Goal: Task Accomplishment & Management: Use online tool/utility

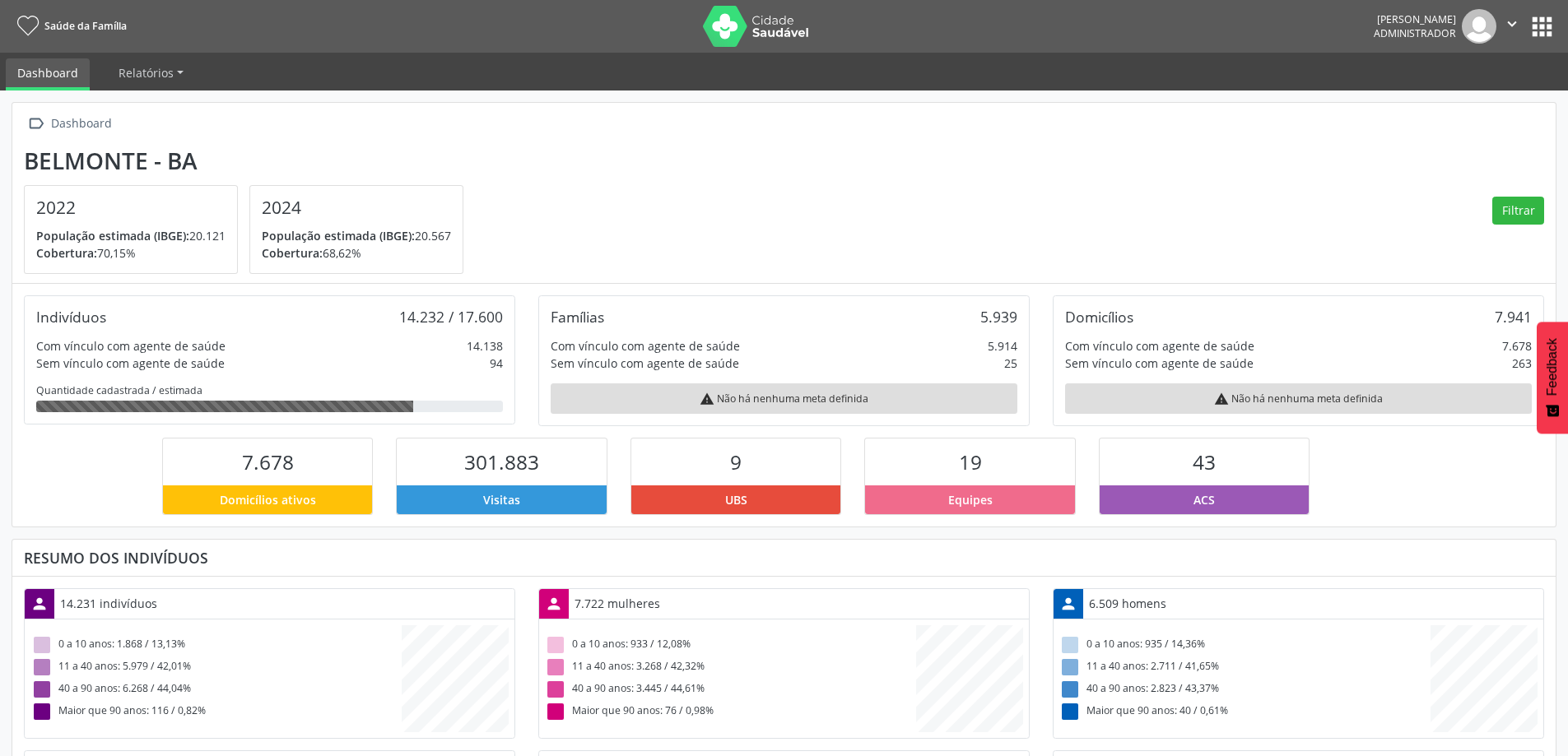
click at [993, 499] on div "Equipes" at bounding box center [970, 499] width 210 height 29
click at [166, 72] on span "Relatórios" at bounding box center [146, 72] width 55 height 16
click at [183, 113] on link "Desfechos da visita" at bounding box center [177, 111] width 141 height 29
click at [1546, 32] on button "apps" at bounding box center [1541, 26] width 29 height 29
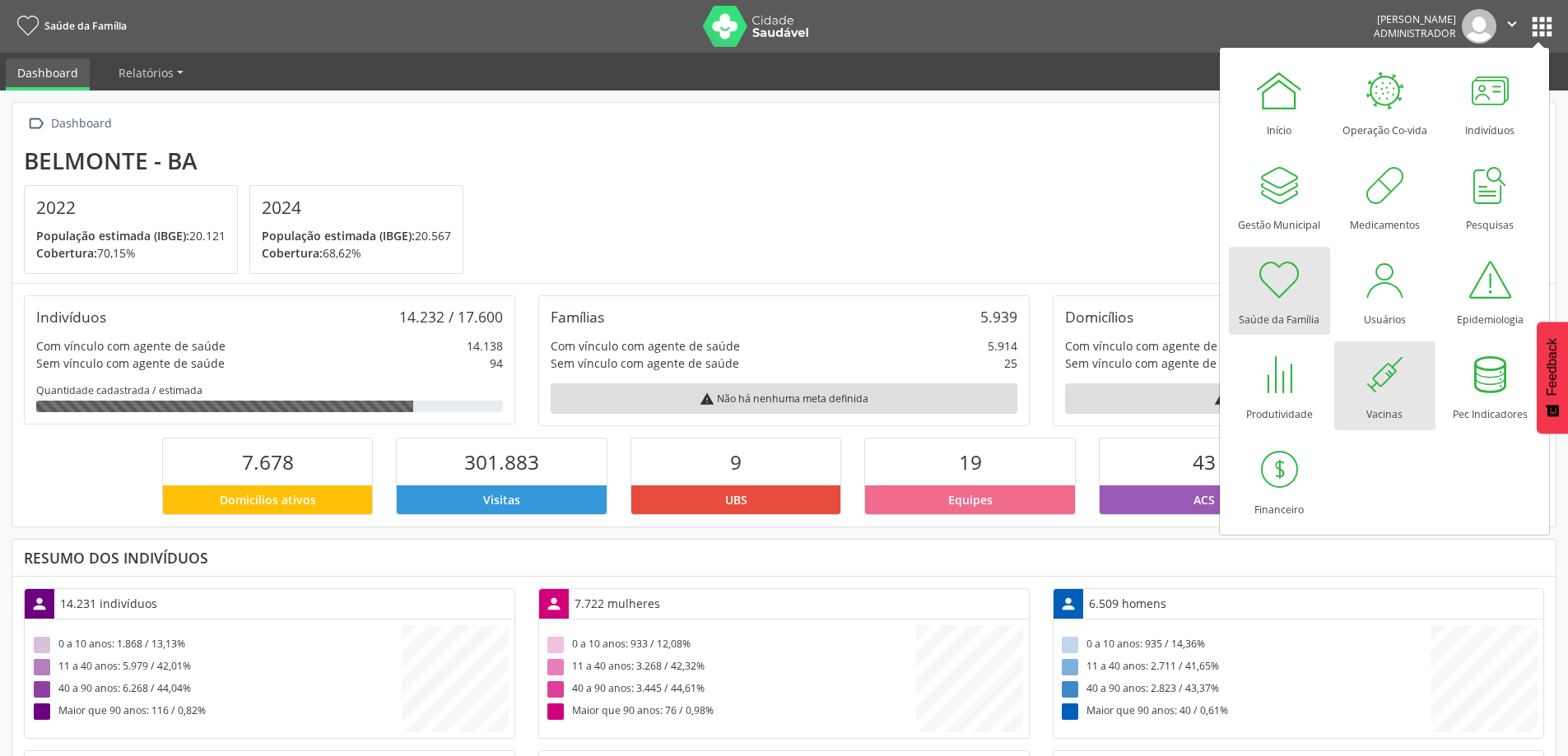
click at [1365, 381] on div at bounding box center [1384, 374] width 50 height 50
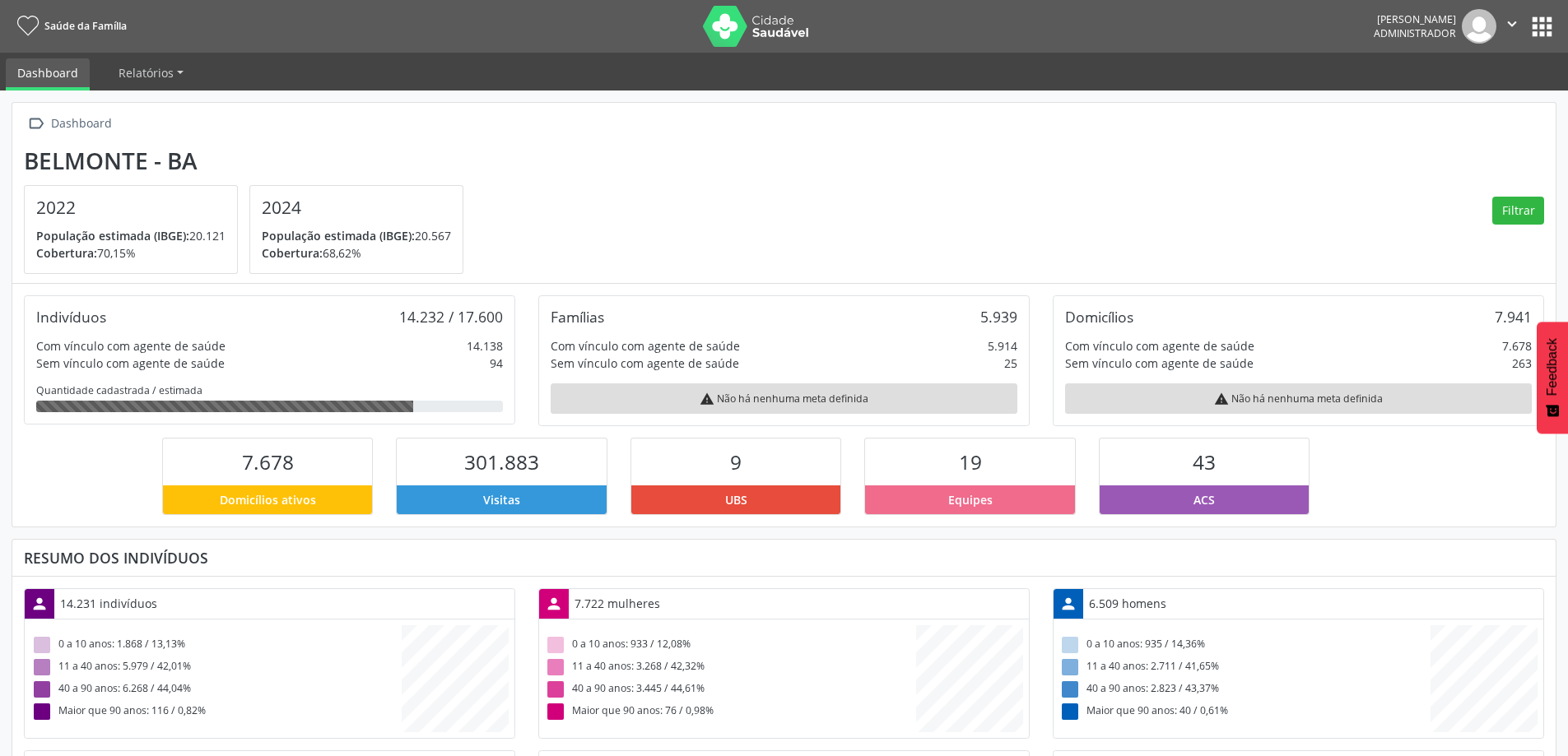
click at [1545, 31] on button "apps" at bounding box center [1541, 26] width 29 height 29
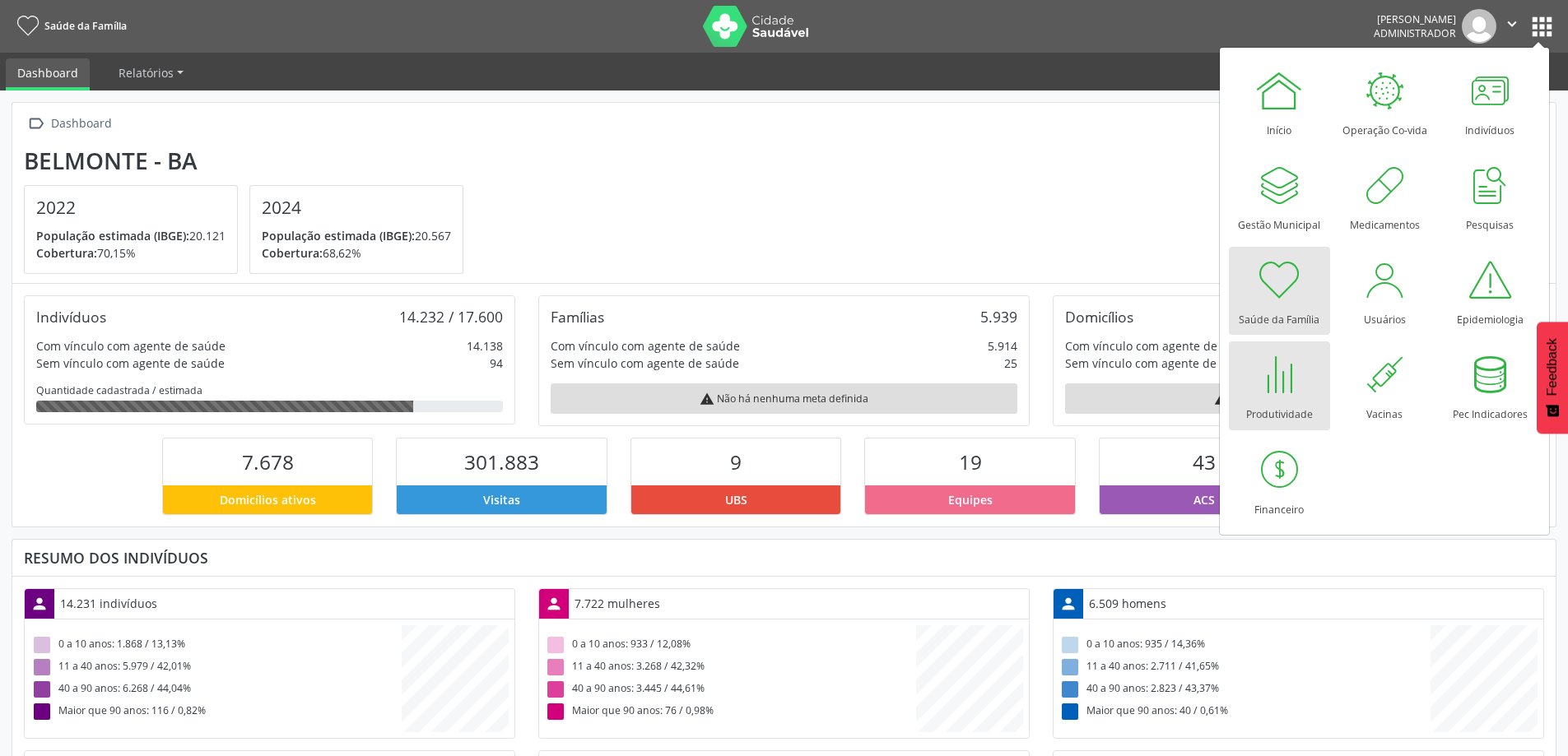
click at [1255, 384] on div at bounding box center [1279, 374] width 50 height 50
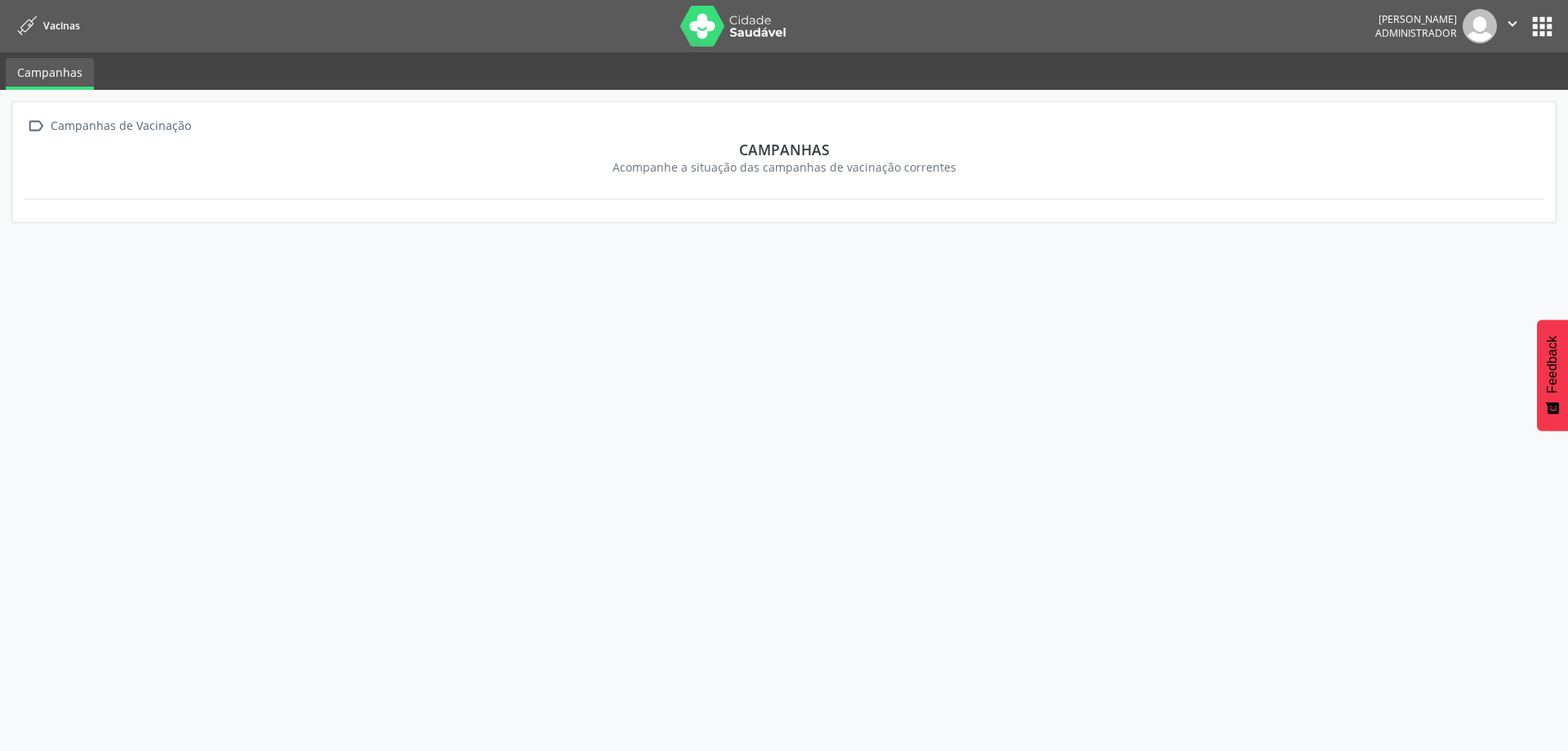
click at [65, 20] on span "Vacinas" at bounding box center [62, 26] width 36 height 14
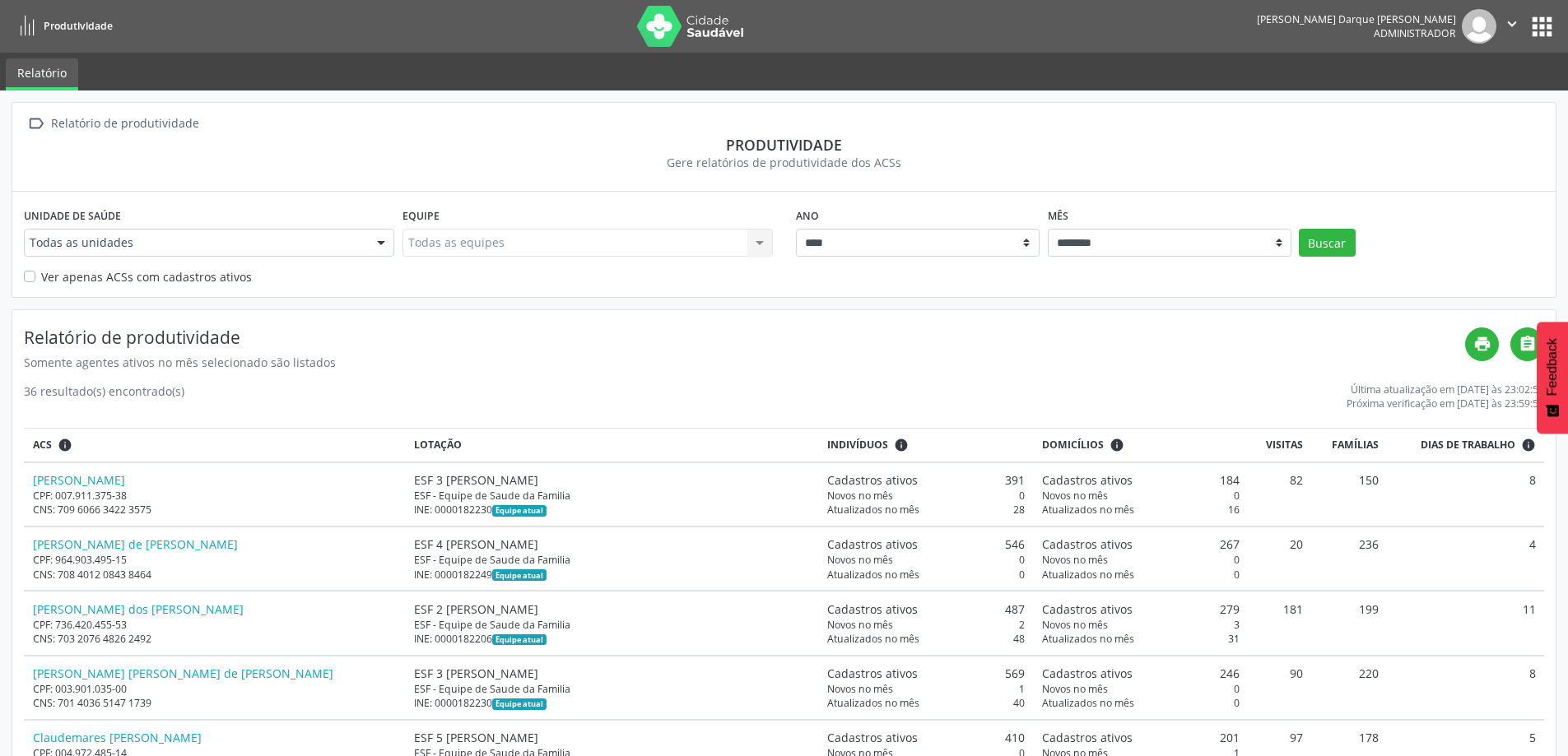
click at [1534, 37] on button "apps" at bounding box center [1541, 26] width 29 height 29
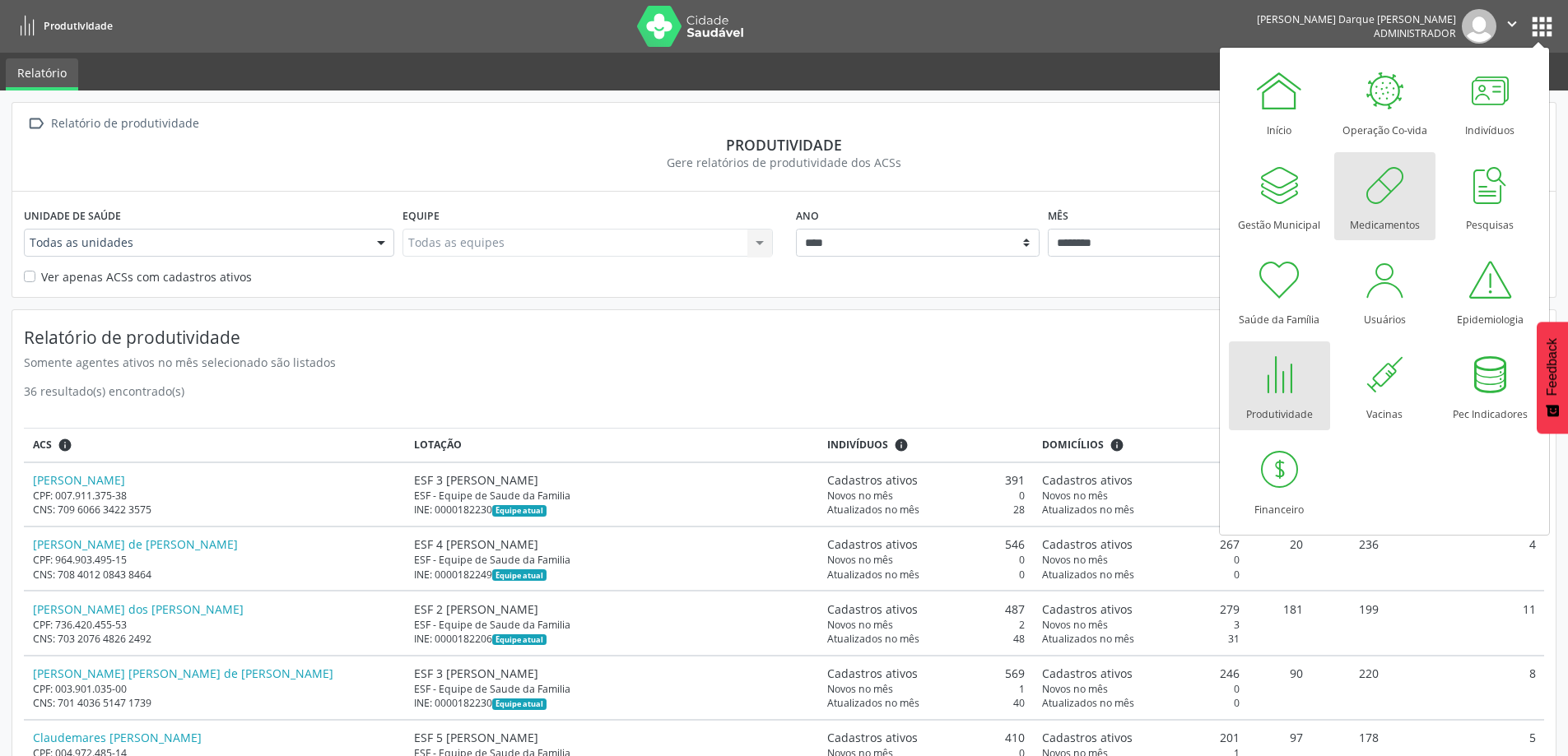
click at [1382, 180] on div at bounding box center [1384, 185] width 50 height 50
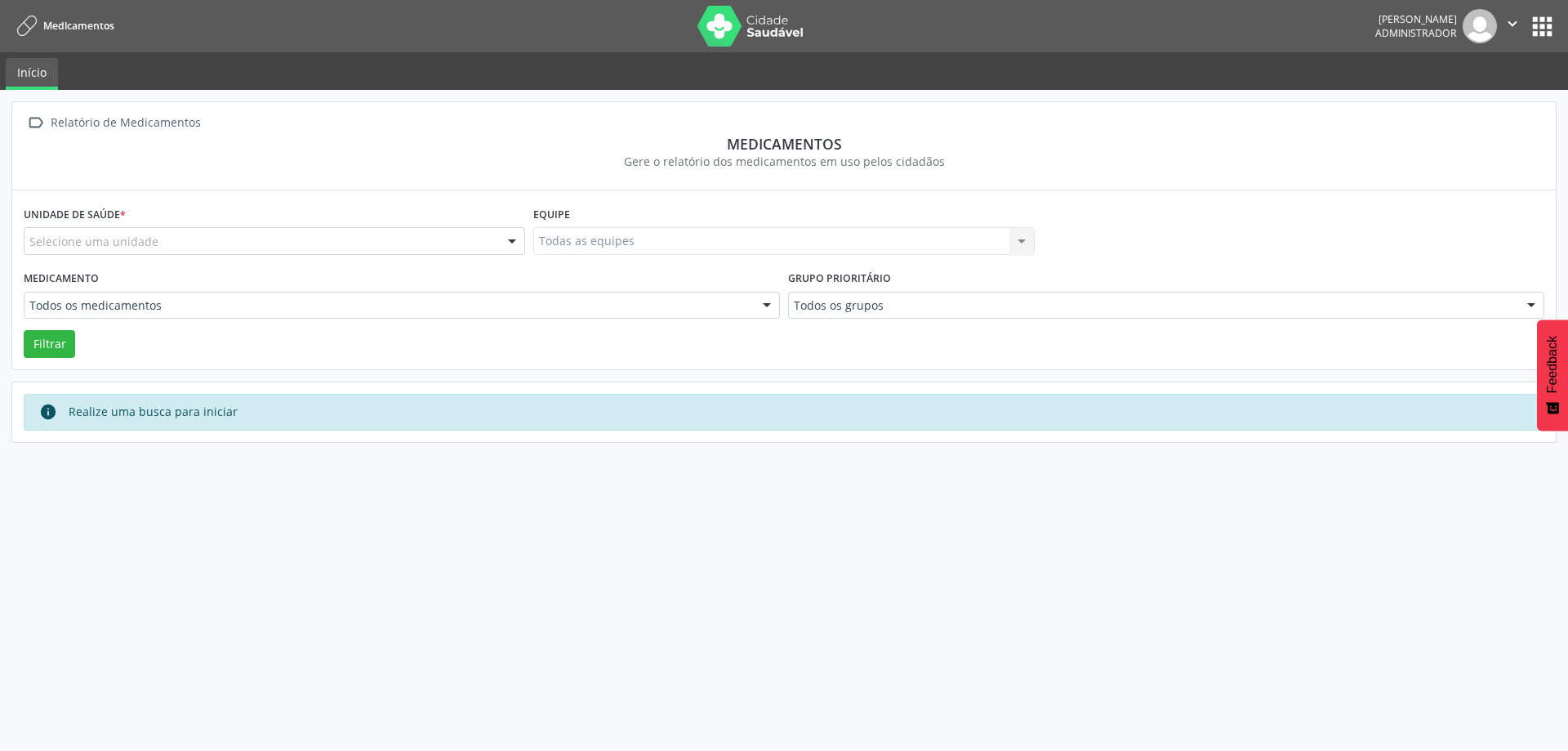
click at [179, 246] on div "Selecione uma unidade" at bounding box center [274, 241] width 501 height 28
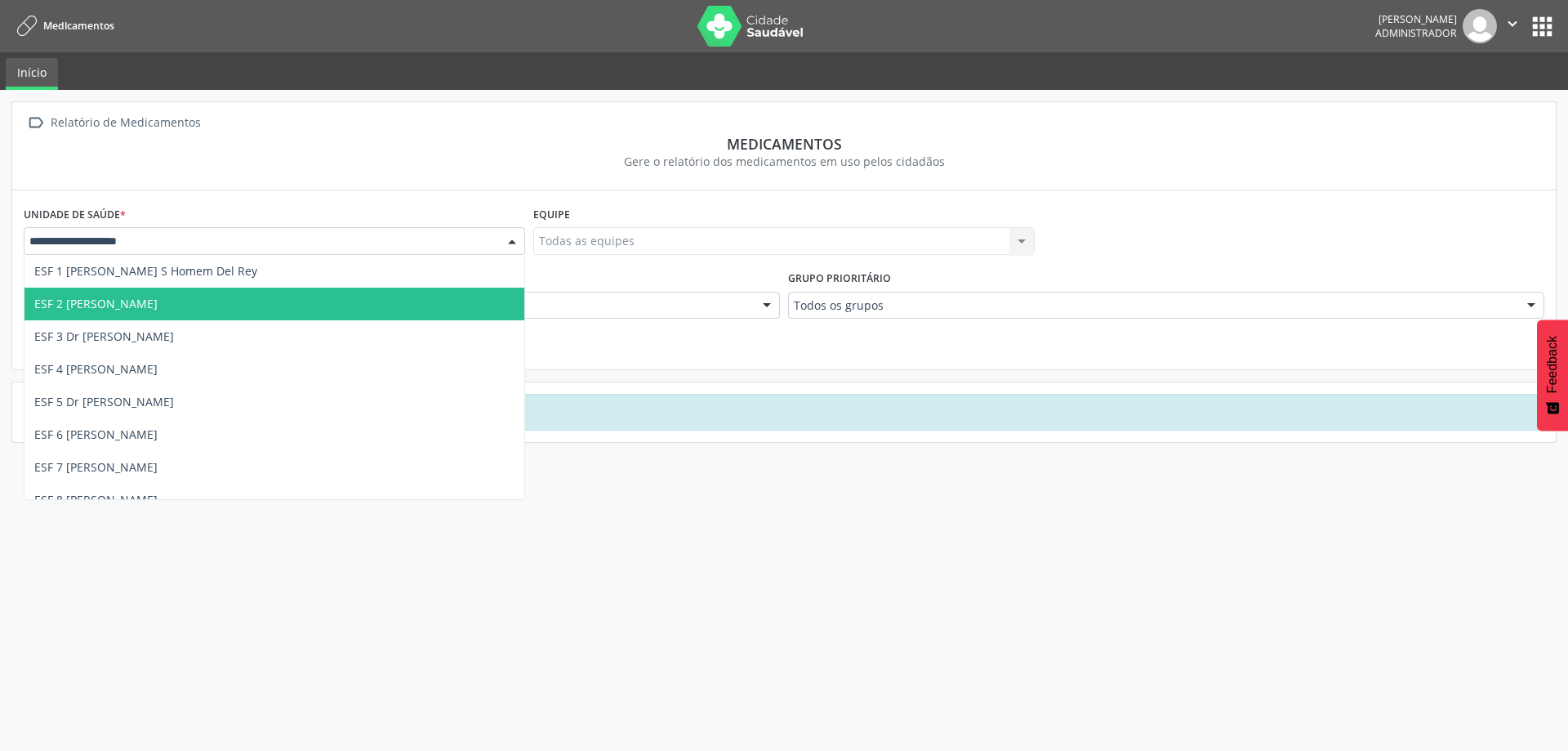
click at [158, 296] on span "ESF 2 [PERSON_NAME]" at bounding box center [96, 304] width 123 height 16
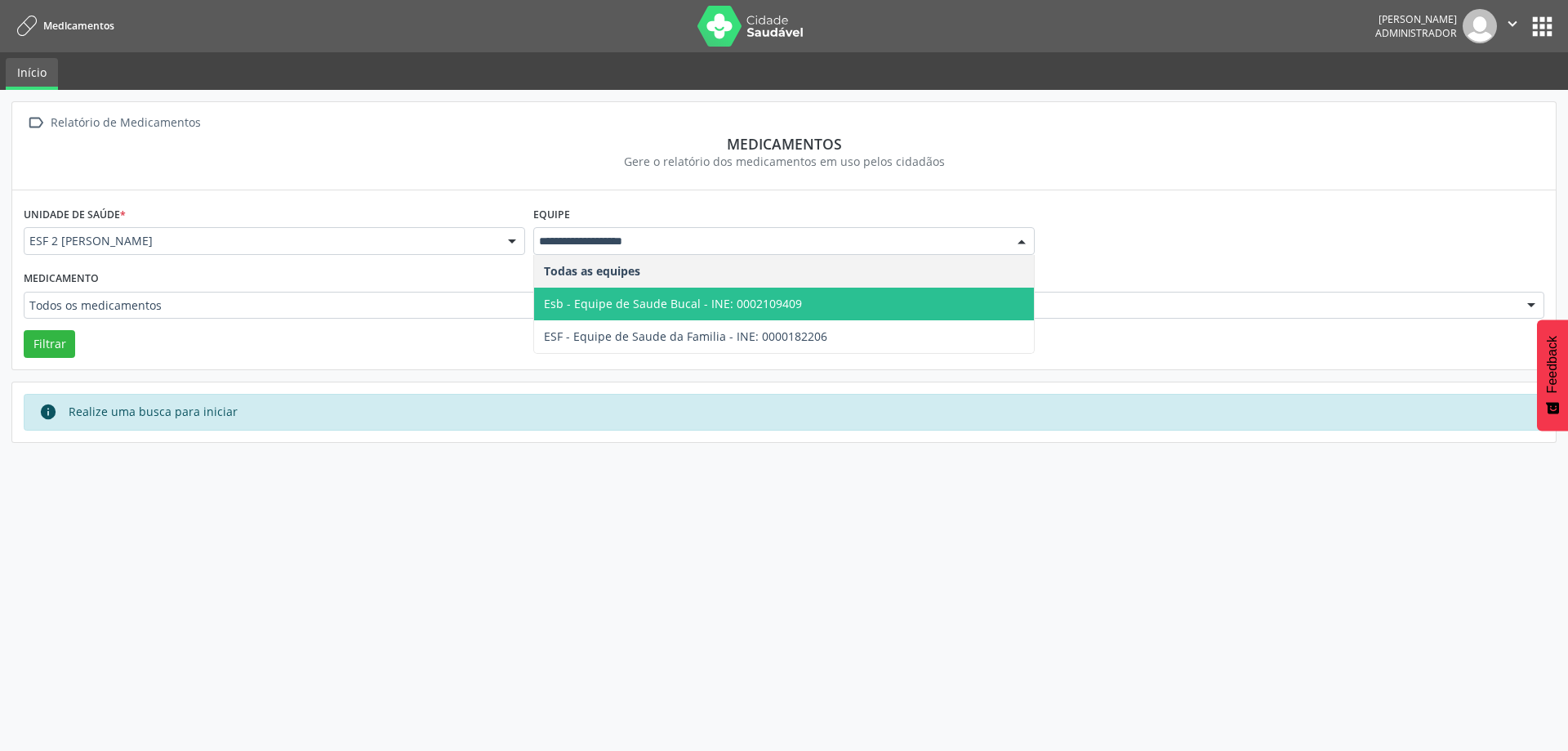
click at [667, 309] on span "Esb - Equipe de Saude Bucal - INE: 0002109409" at bounding box center [673, 304] width 258 height 16
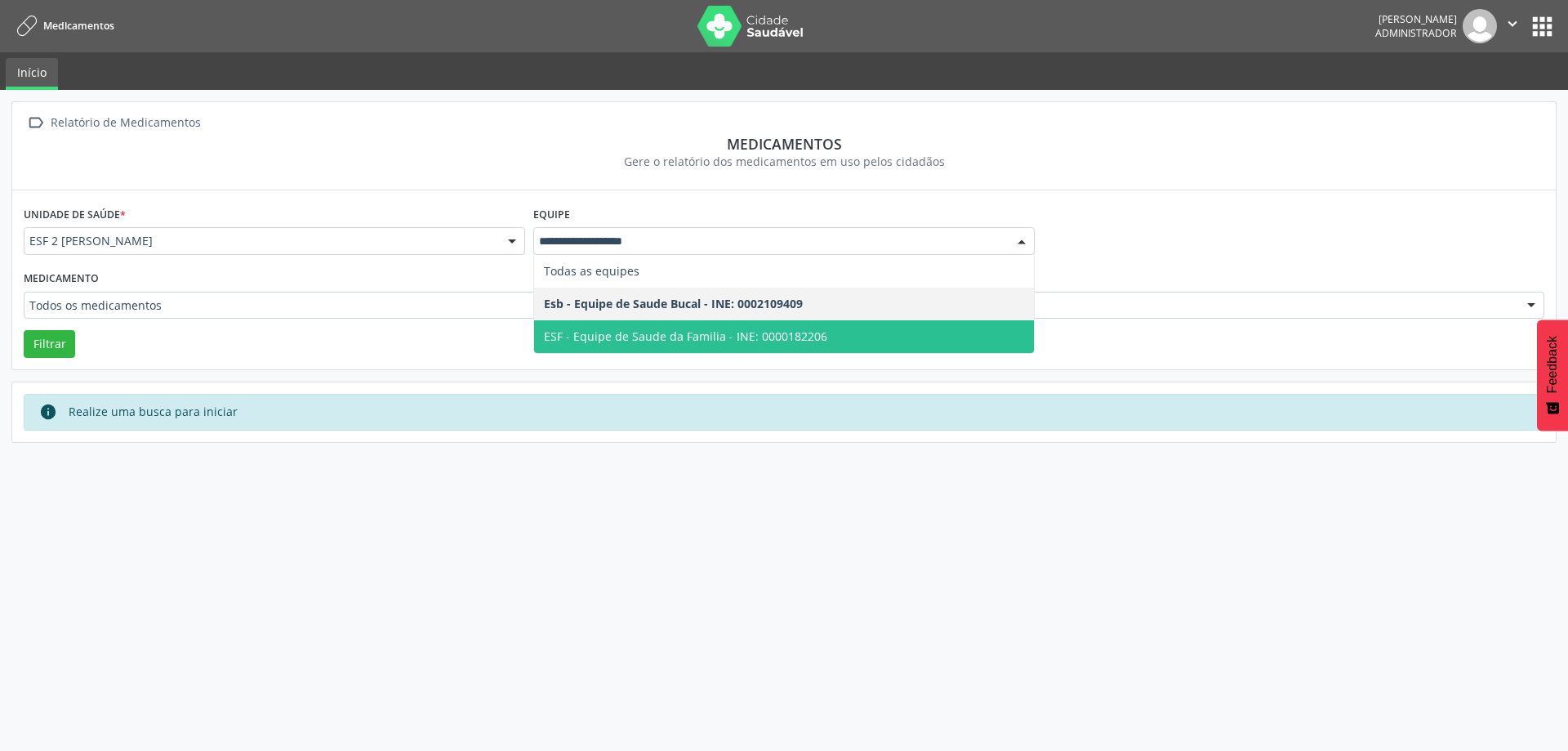
click at [712, 336] on span "ESF - Equipe de Saude da Familia - INE: 0000182206" at bounding box center [685, 336] width 283 height 16
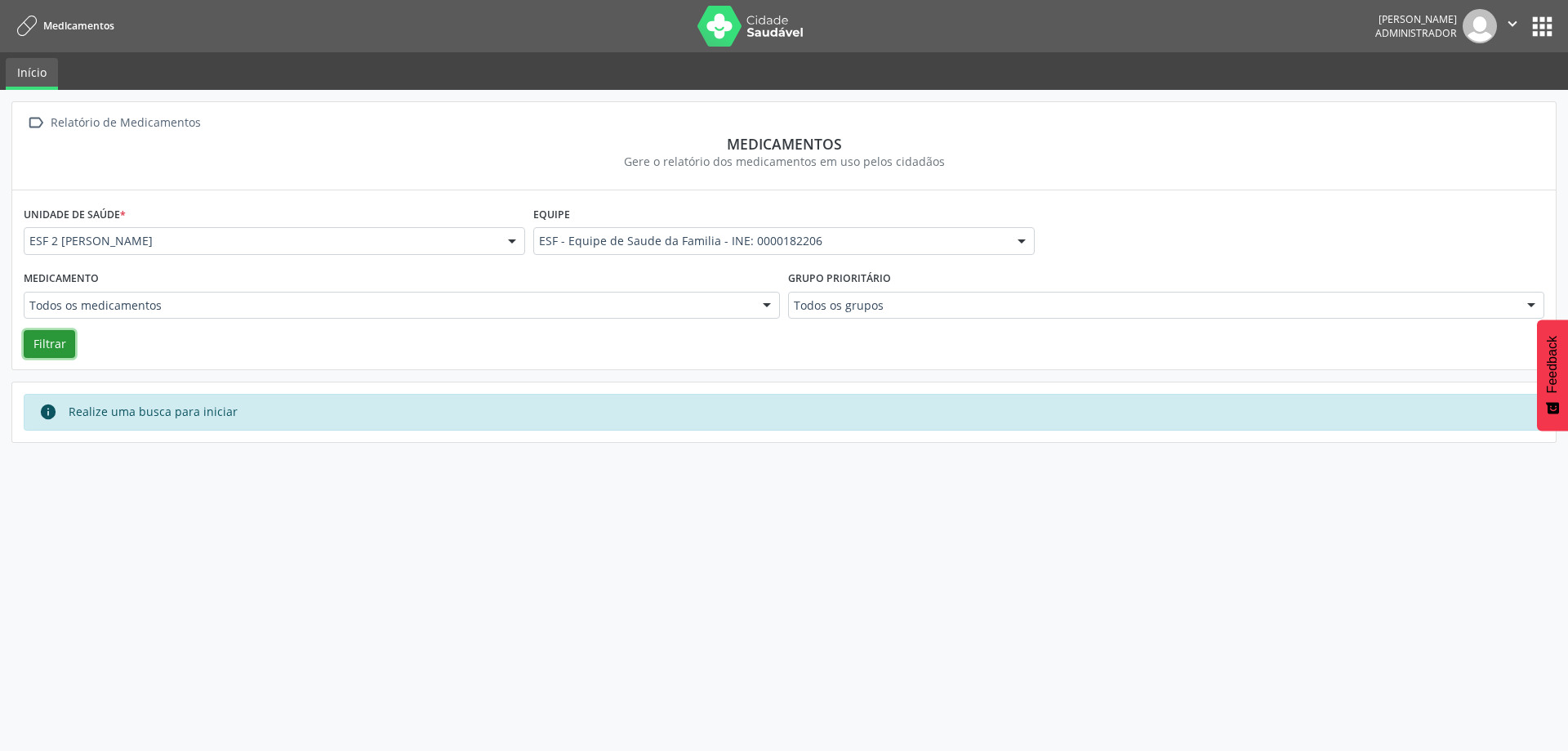
click at [42, 334] on button "Filtrar" at bounding box center [49, 344] width 51 height 28
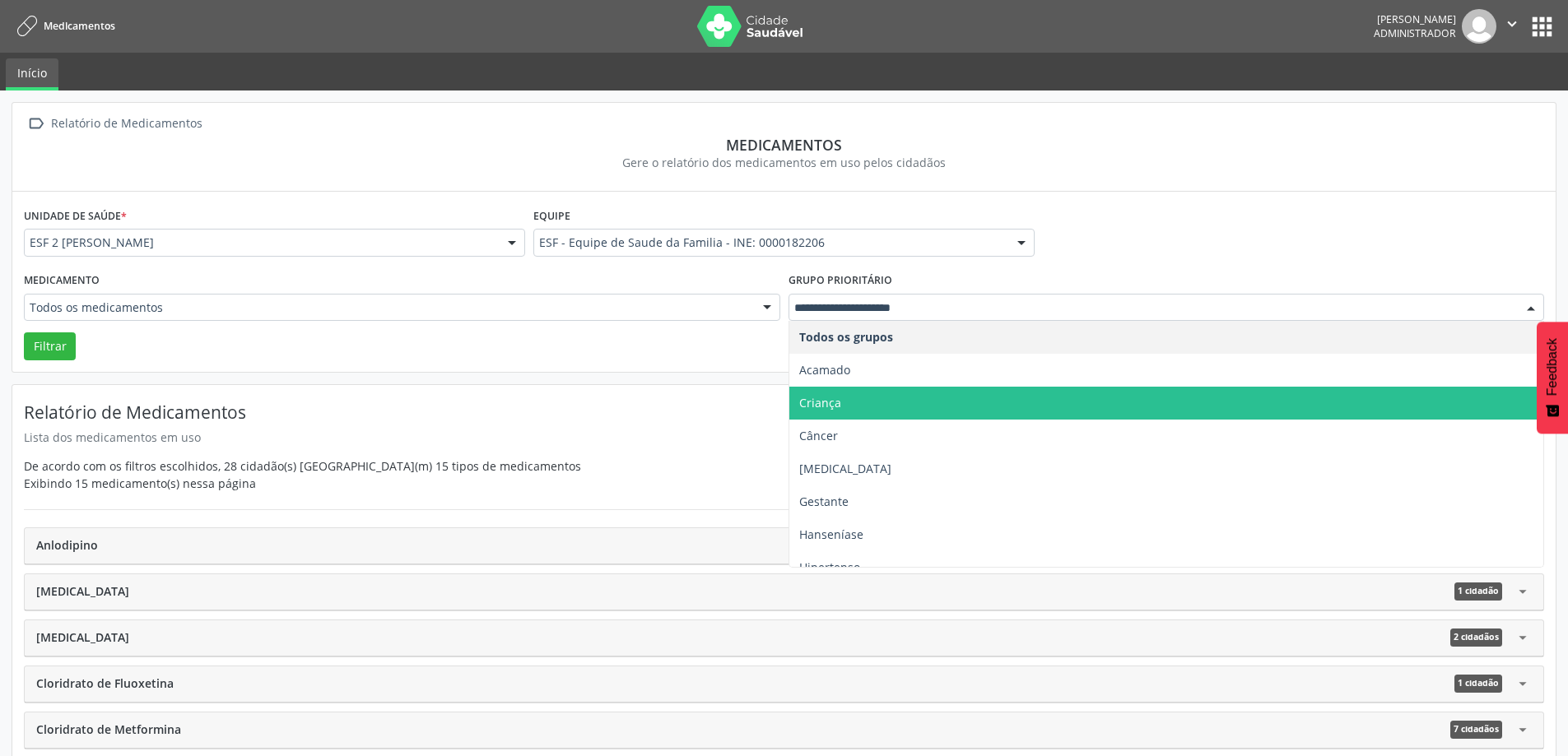
click at [890, 397] on span "Criança" at bounding box center [1166, 403] width 755 height 33
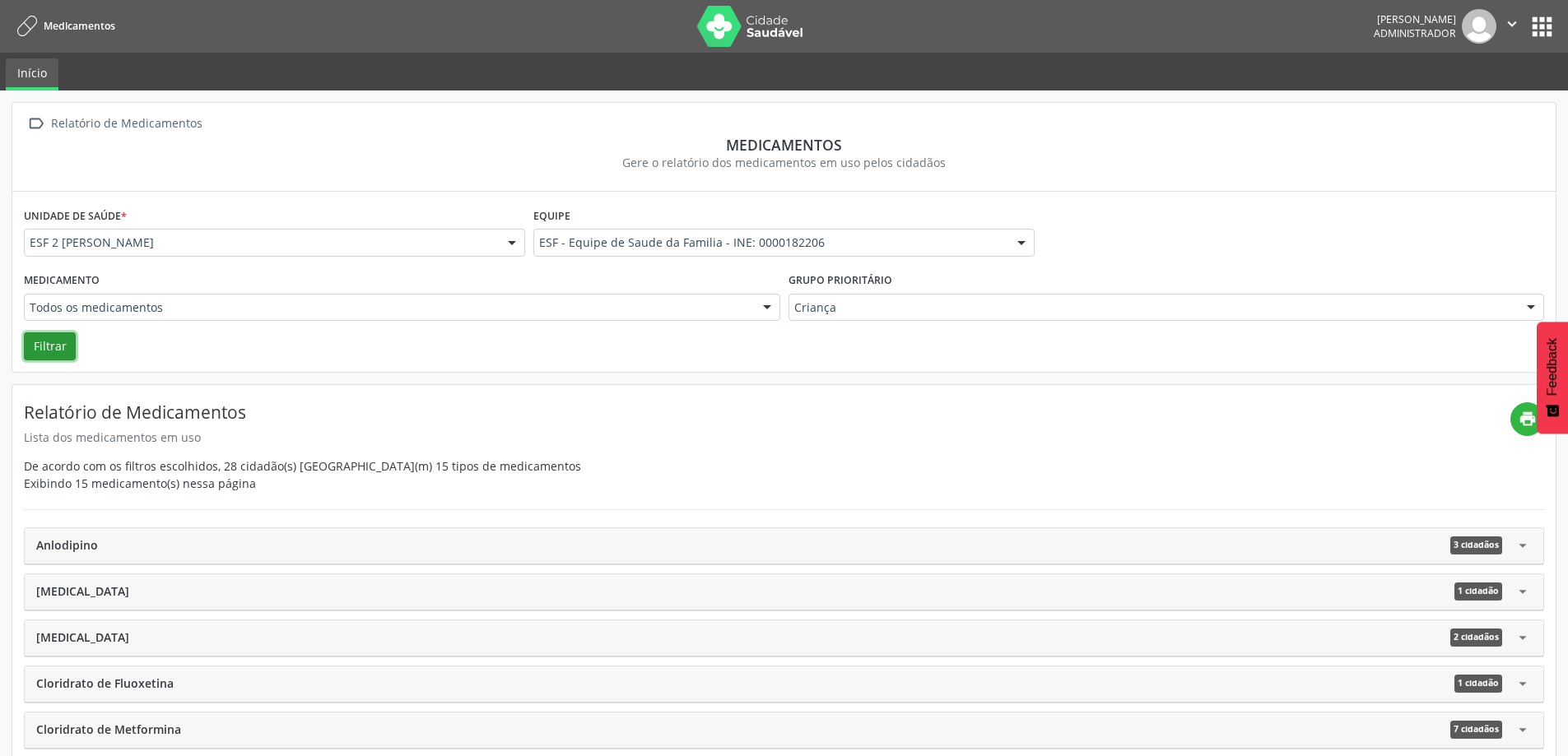
click at [42, 354] on button "Filtrar" at bounding box center [49, 347] width 52 height 28
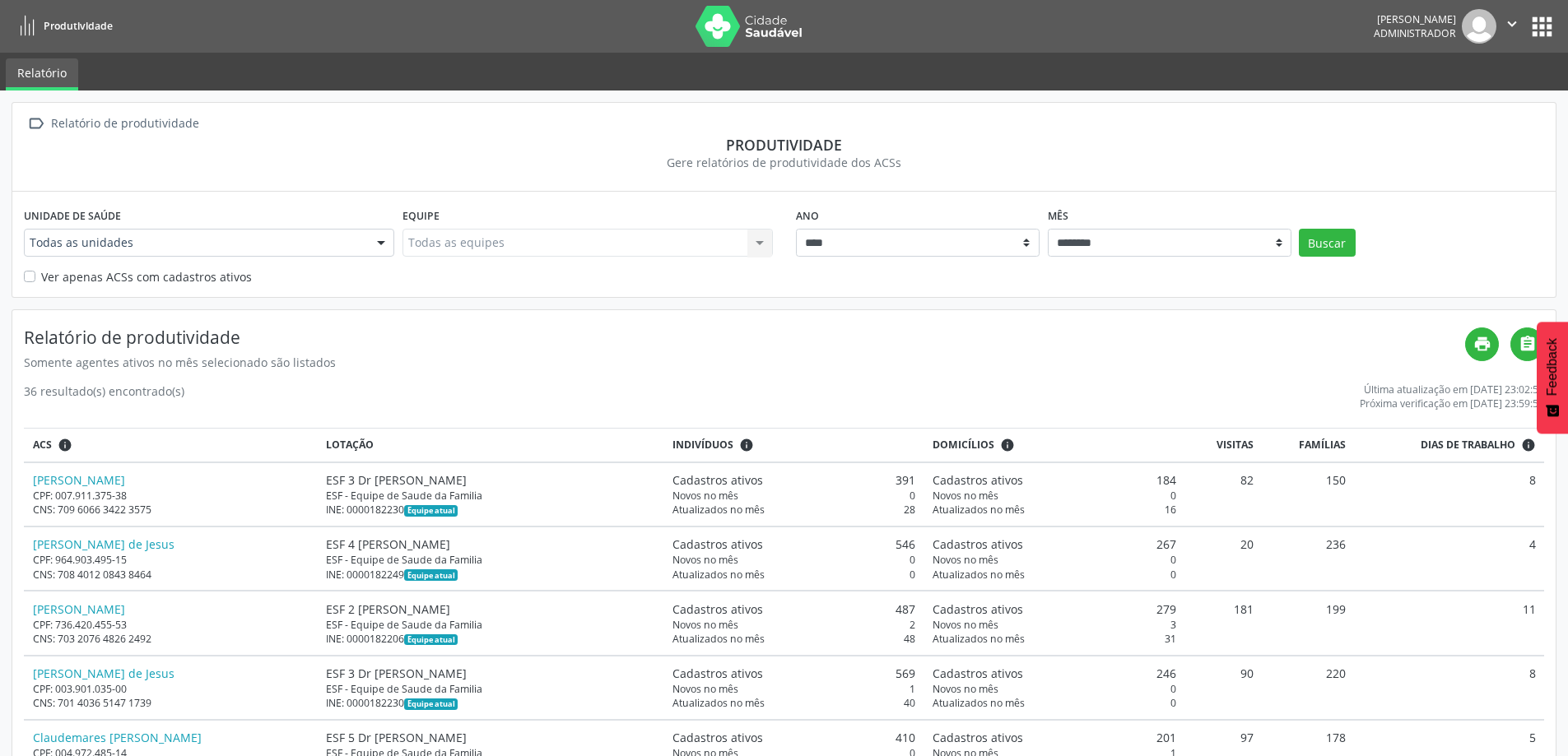
click at [1532, 41] on div "[PERSON_NAME] Administrador  Configurações Sair apps" at bounding box center [1464, 26] width 183 height 35
click at [1532, 24] on button "apps" at bounding box center [1541, 26] width 29 height 29
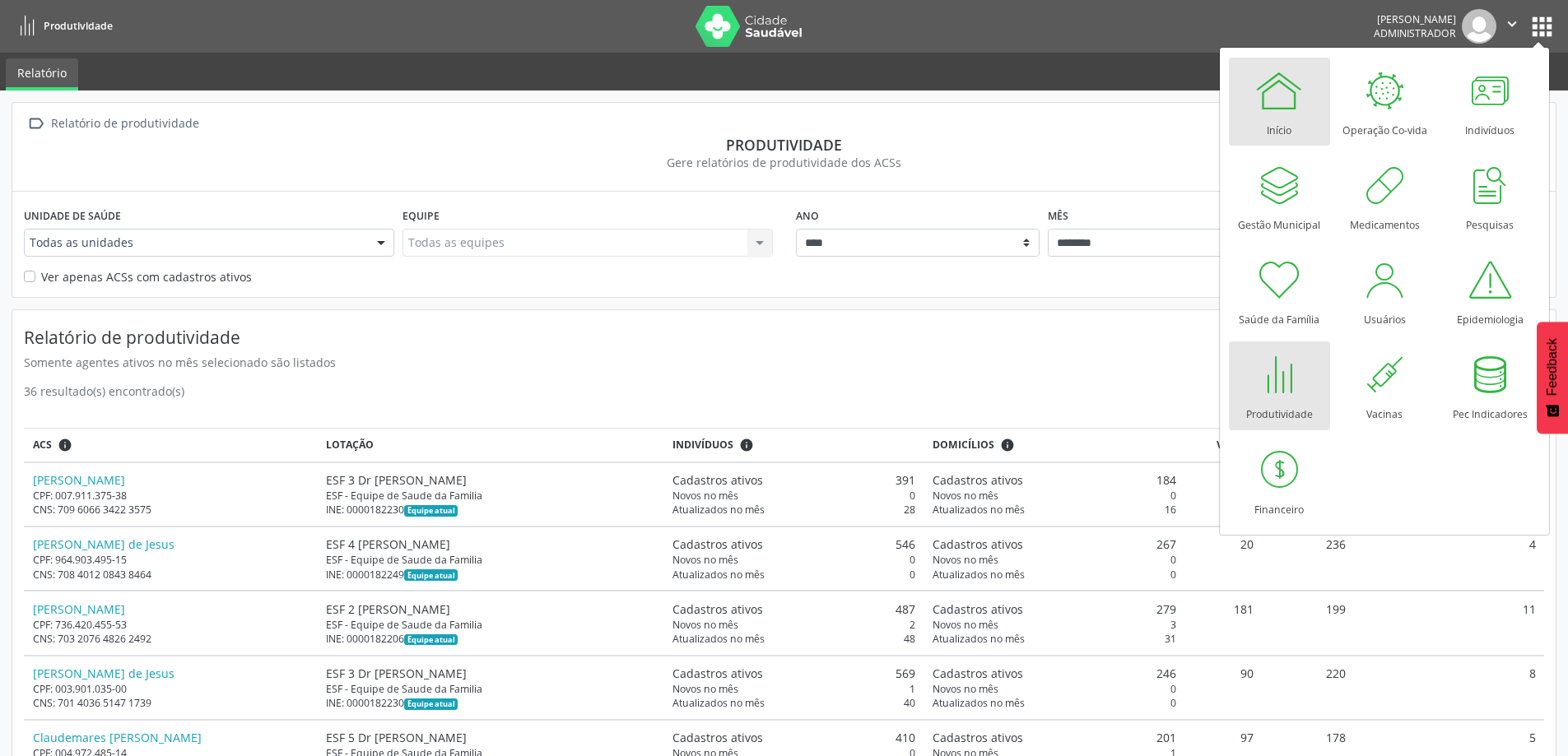
click at [1257, 80] on div at bounding box center [1279, 90] width 50 height 50
